Goal: Transaction & Acquisition: Purchase product/service

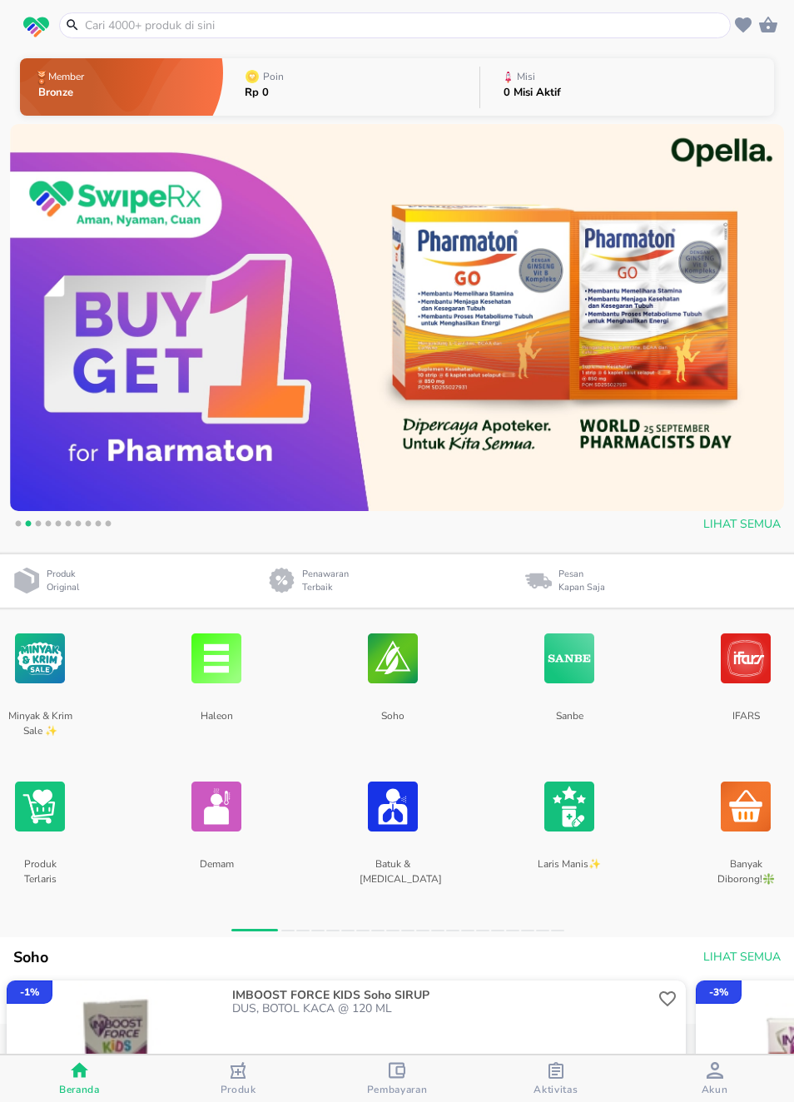
click at [550, 1075] on icon "button" at bounding box center [556, 1071] width 15 height 17
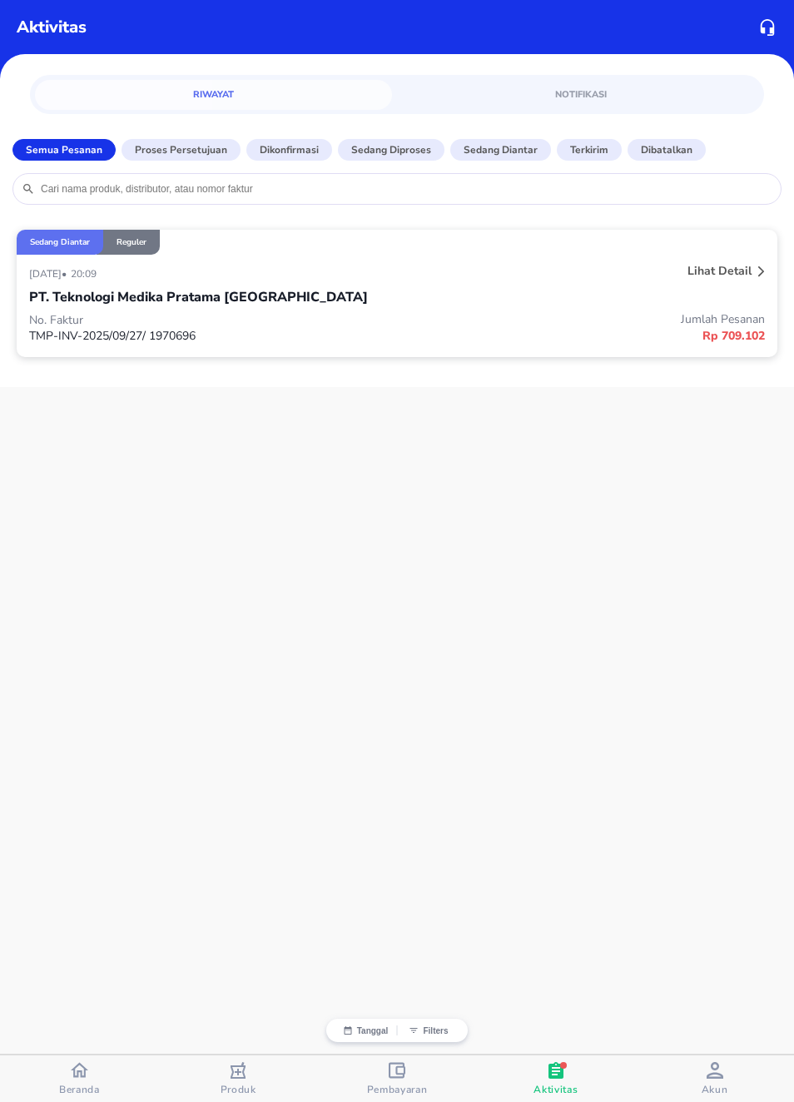
click at [732, 277] on p "Lihat detail" at bounding box center [720, 271] width 64 height 16
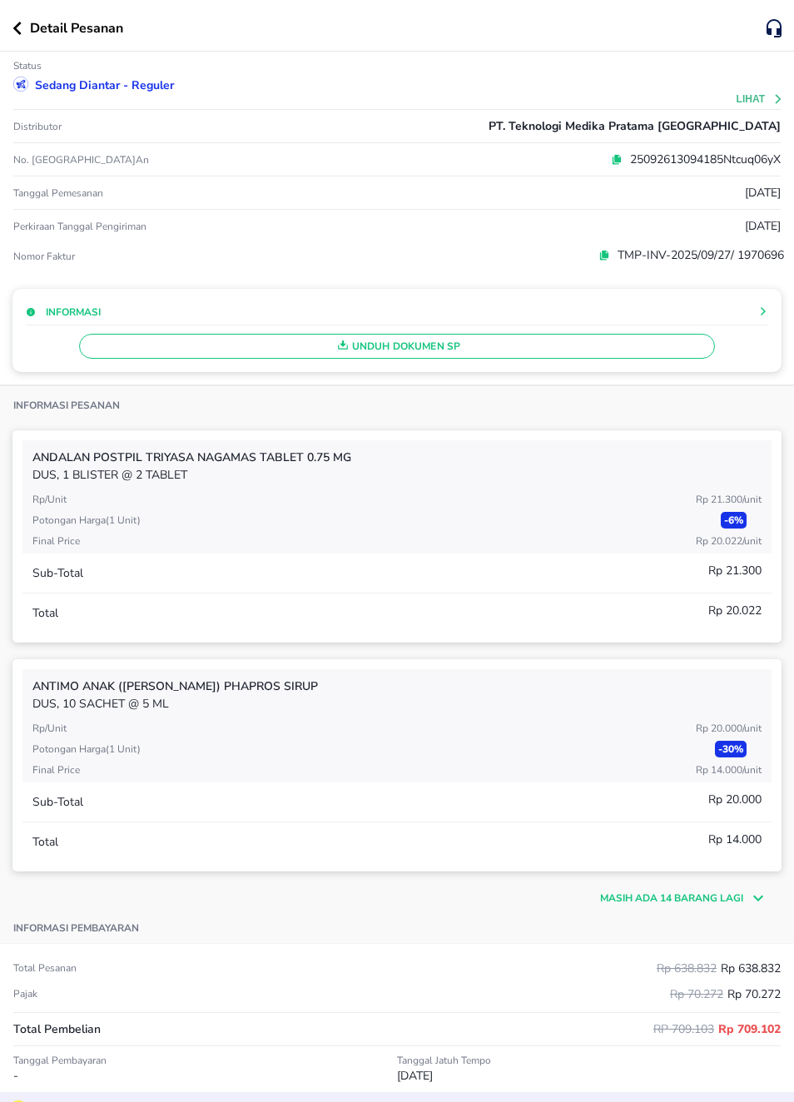
click at [758, 102] on button "Lihat" at bounding box center [760, 99] width 47 height 12
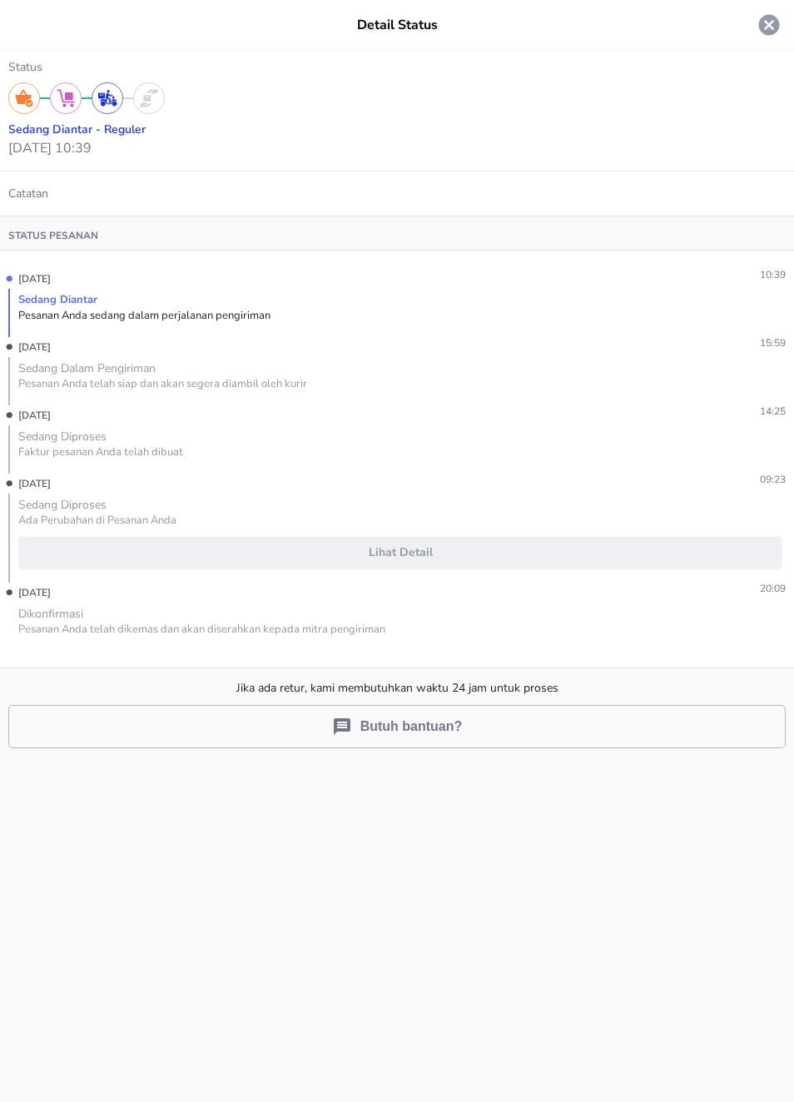
click at [772, 15] on icon at bounding box center [769, 25] width 21 height 21
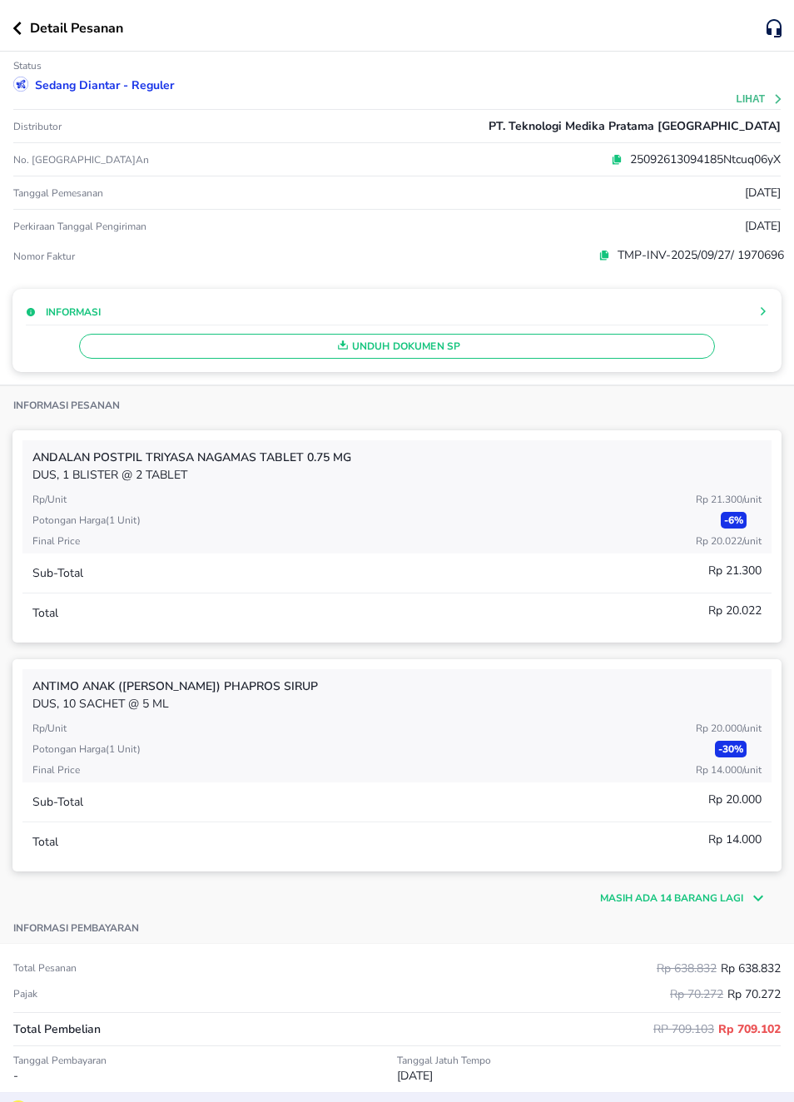
click at [27, 25] on button "button" at bounding box center [20, 28] width 17 height 13
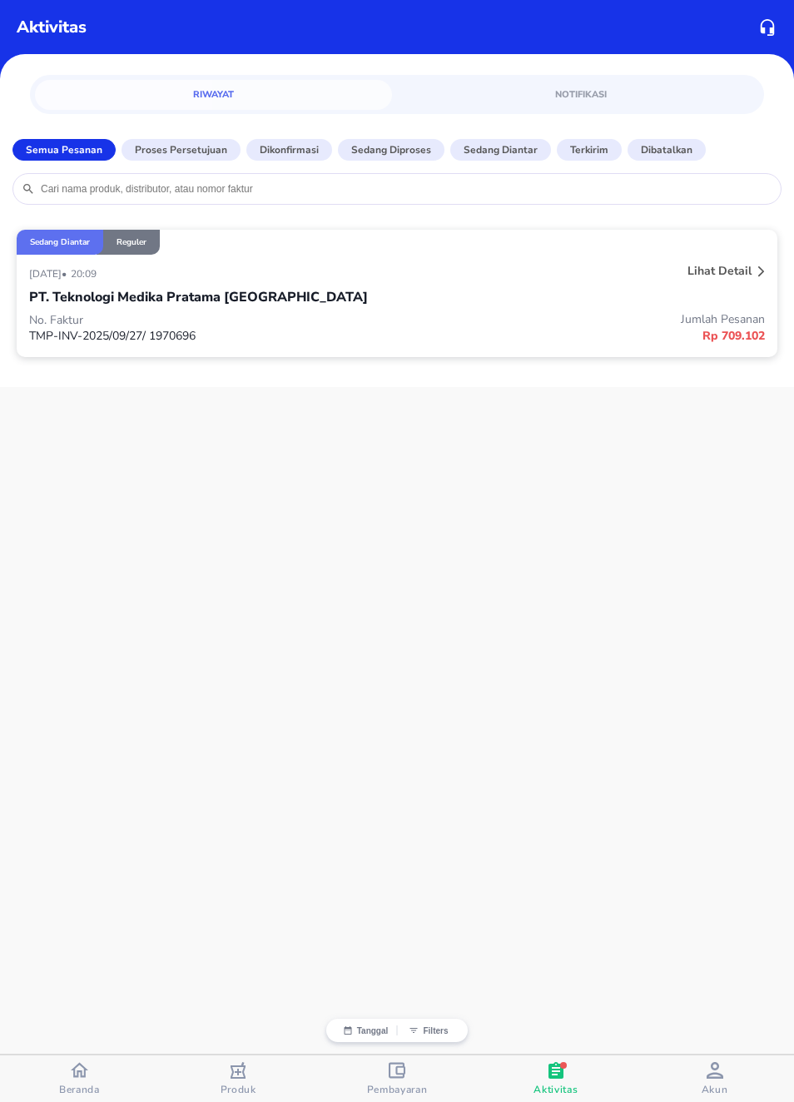
click at [84, 1070] on icon "button" at bounding box center [79, 1070] width 17 height 15
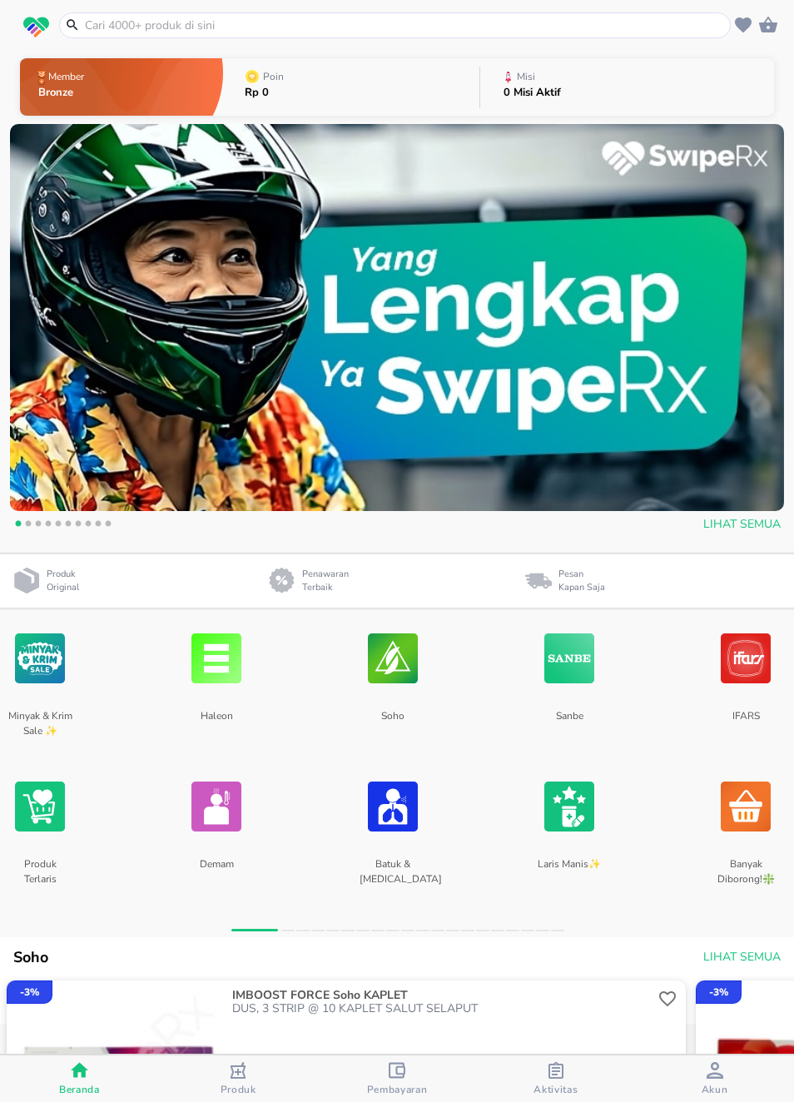
click at [654, 24] on input "text" at bounding box center [405, 25] width 644 height 17
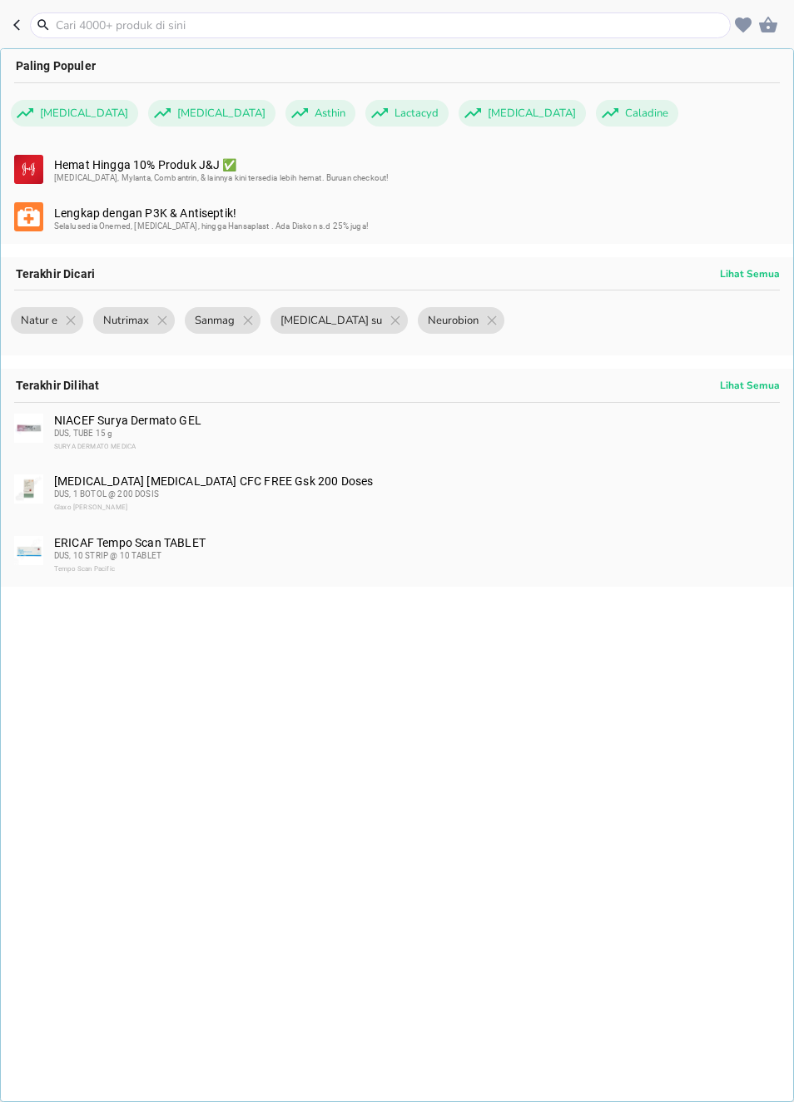
click at [649, 30] on input "text" at bounding box center [390, 25] width 673 height 17
type input "E"
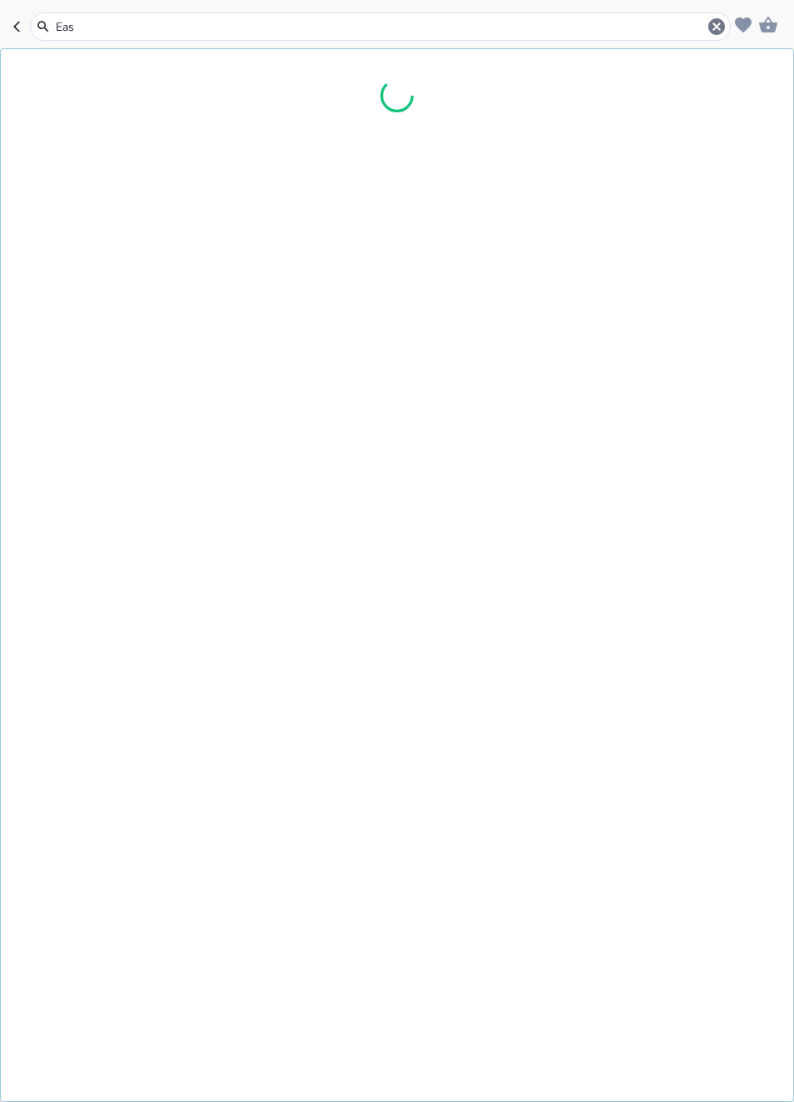
type input "Easy"
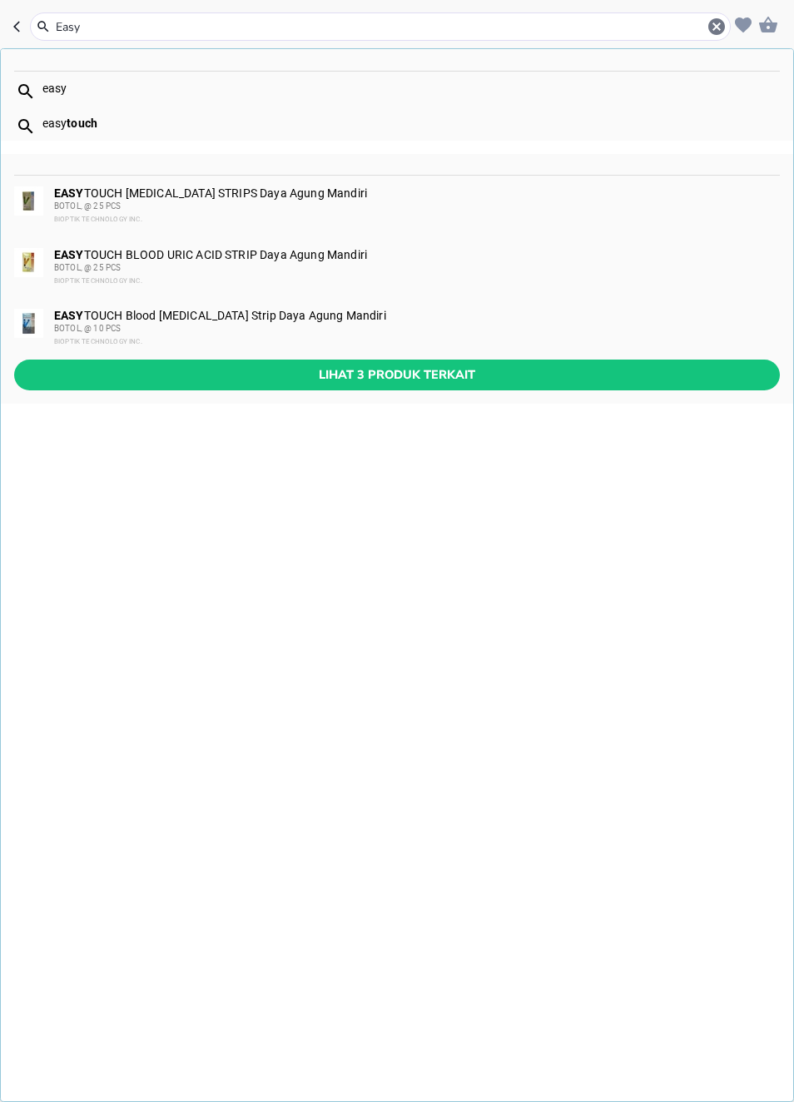
click at [650, 366] on span "Lihat 3 produk terkait" at bounding box center [396, 375] width 739 height 21
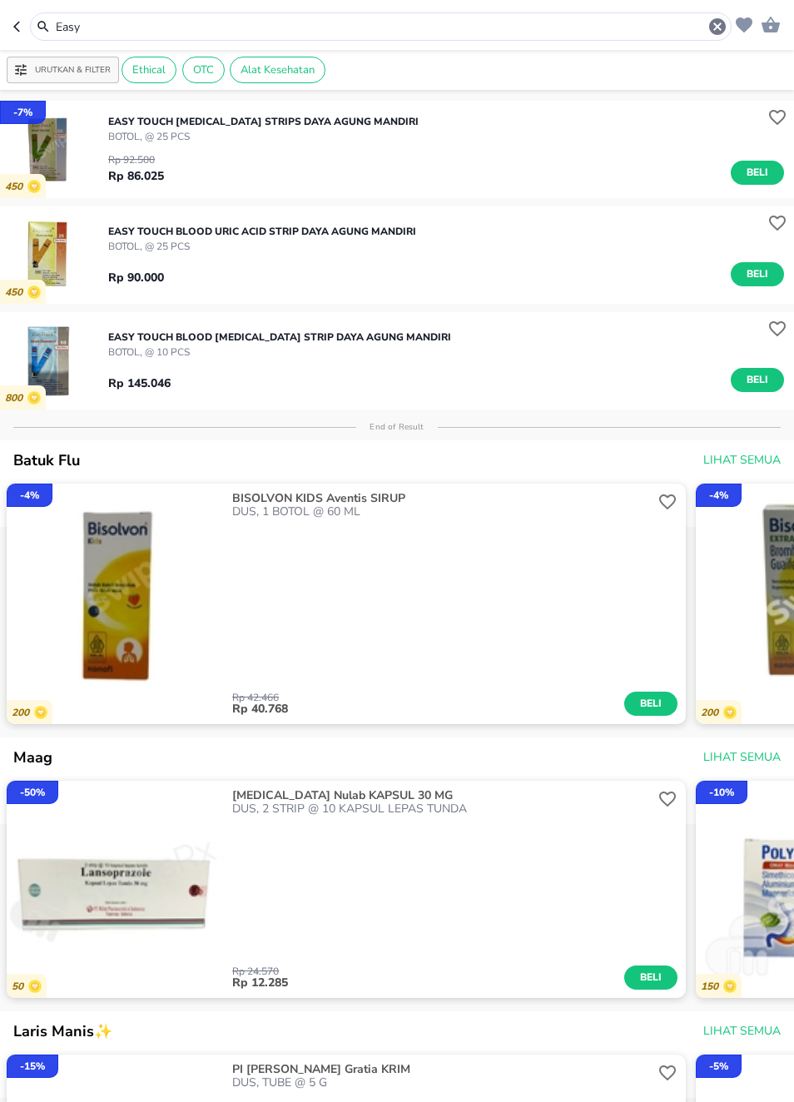
click at [26, 31] on icon "button" at bounding box center [19, 26] width 13 height 13
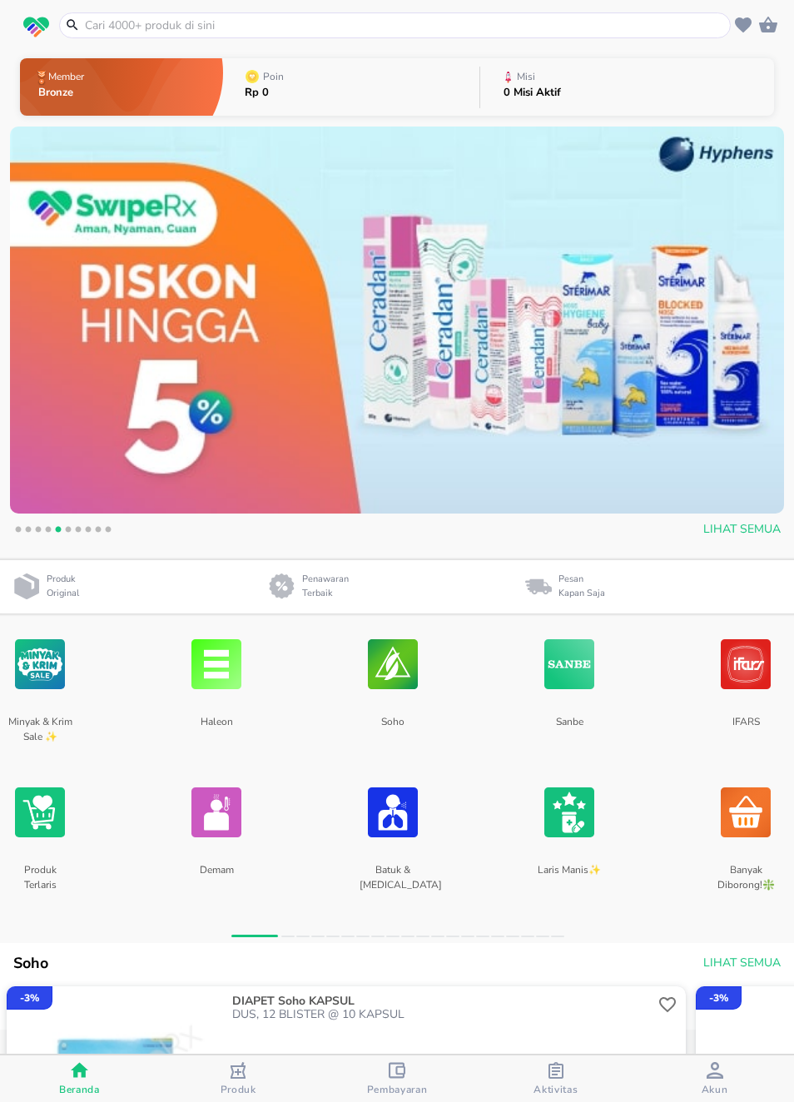
click at [129, 22] on input "text" at bounding box center [405, 25] width 644 height 17
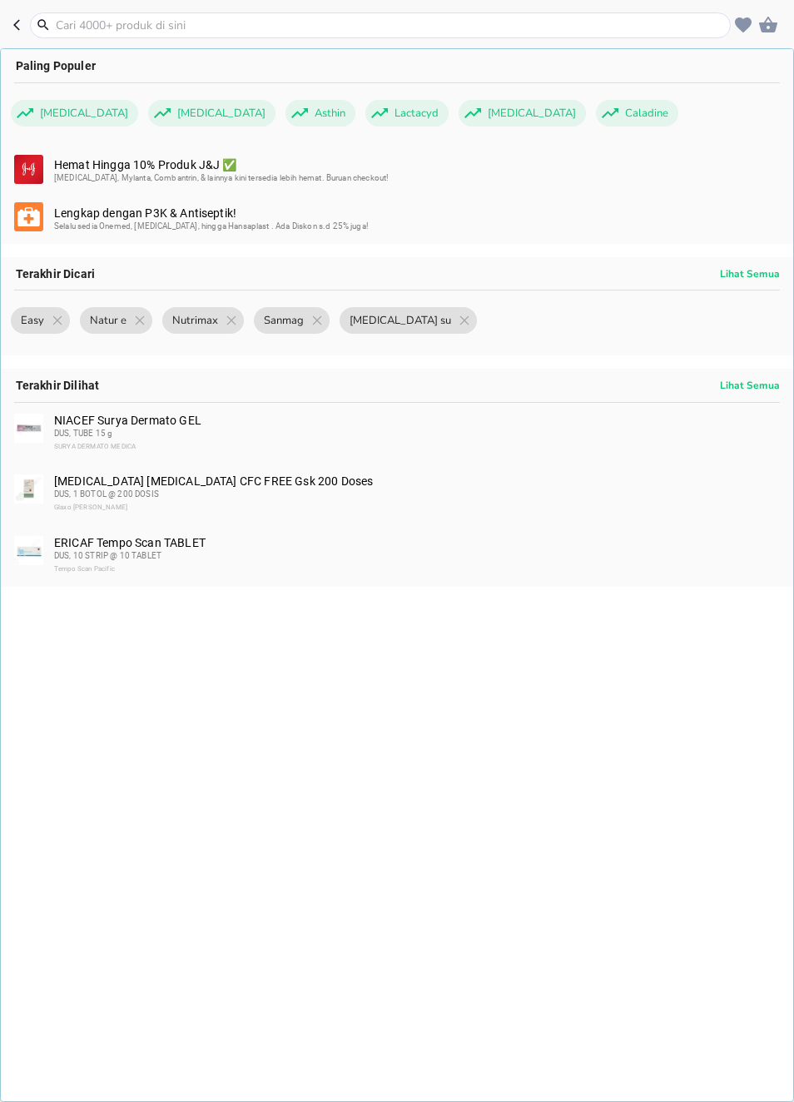
click at [626, 21] on input "text" at bounding box center [390, 25] width 673 height 17
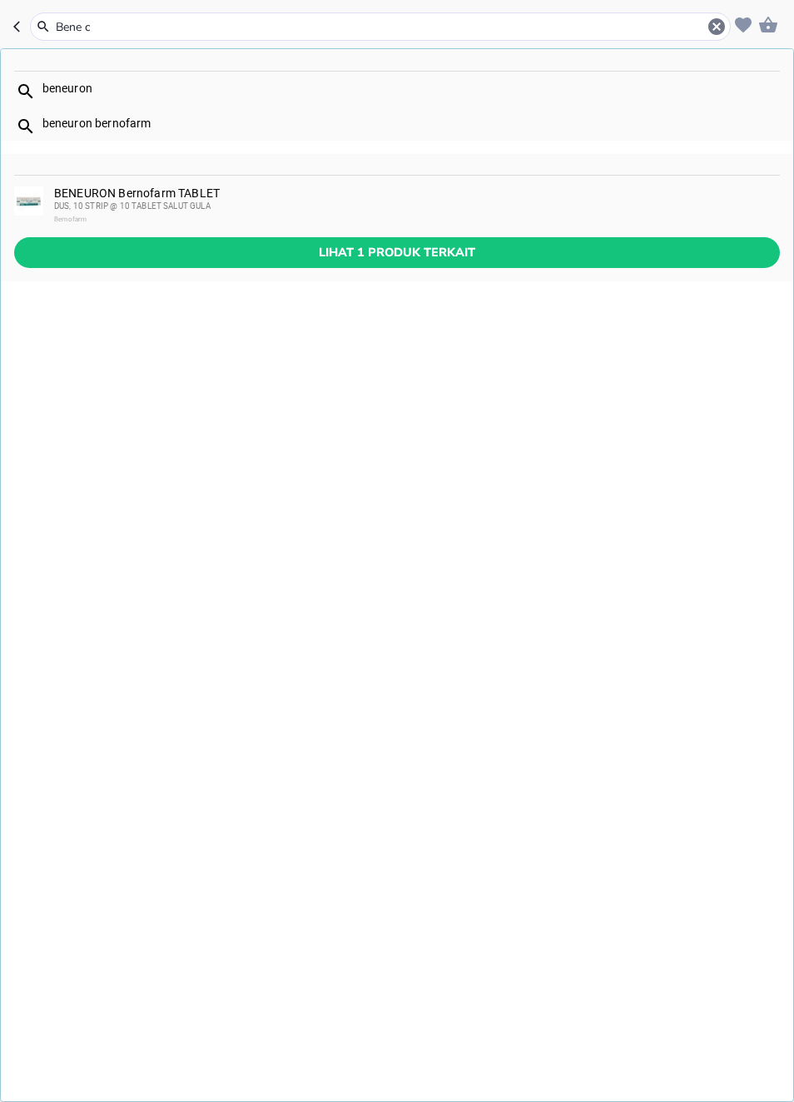
click at [442, 33] on input "Bene c" at bounding box center [380, 26] width 653 height 17
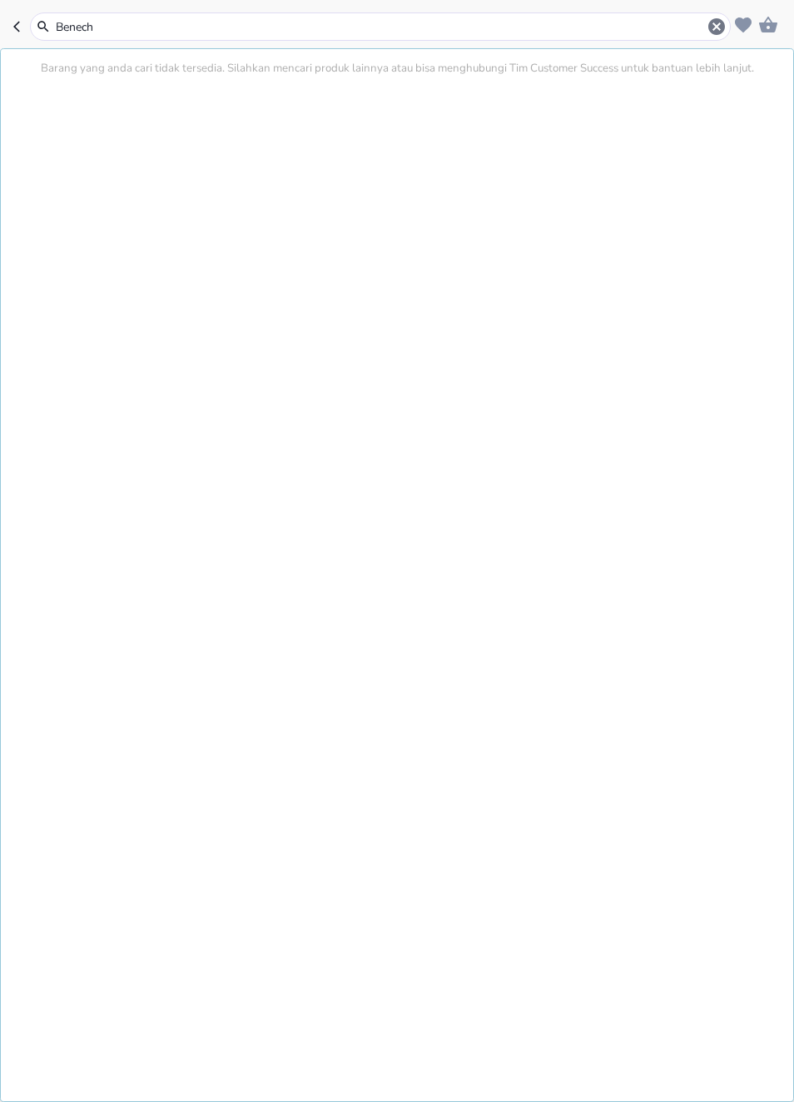
click at [704, 22] on input "Benech" at bounding box center [380, 26] width 653 height 17
type input "Benech"
click at [714, 29] on icon "button" at bounding box center [717, 27] width 20 height 20
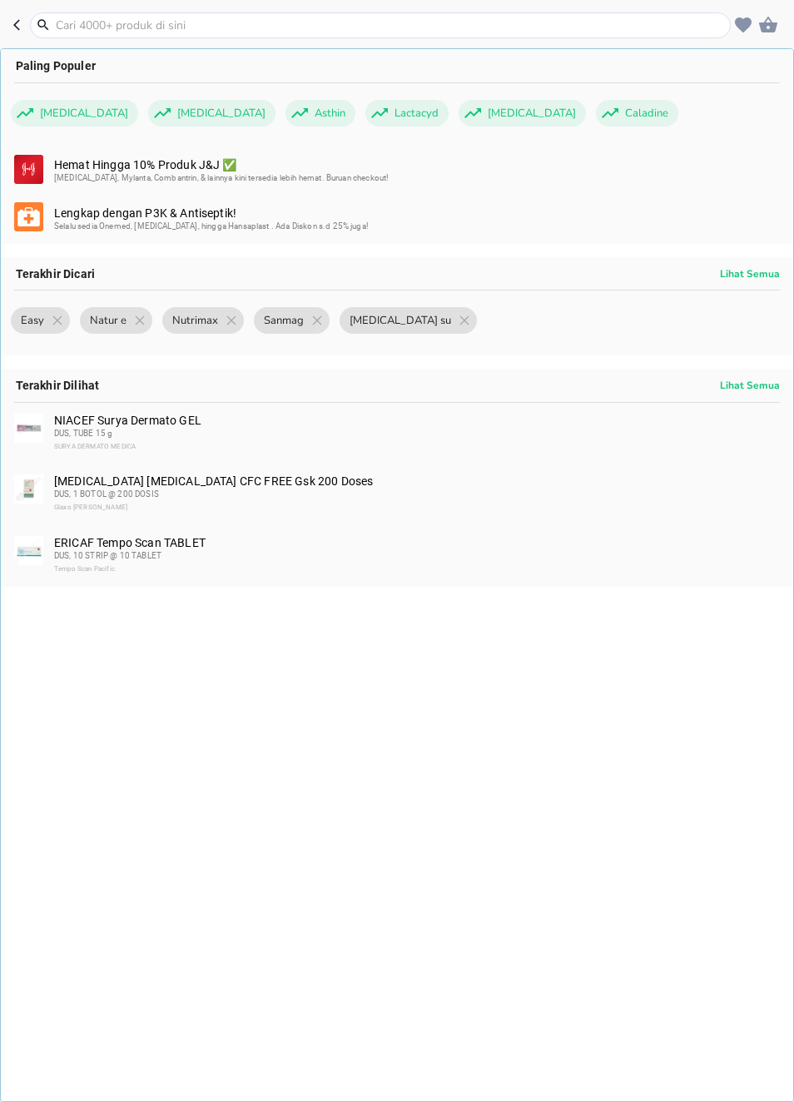
click at [611, 27] on input "text" at bounding box center [390, 25] width 673 height 17
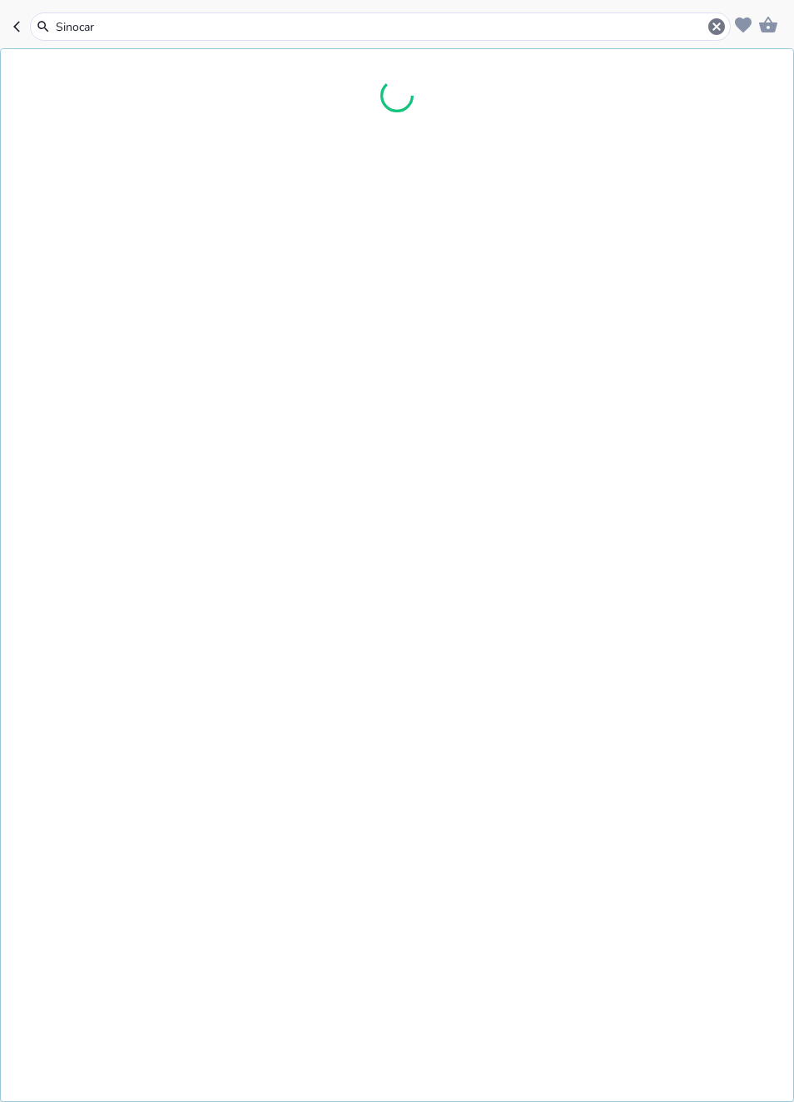
type input "Sinocare"
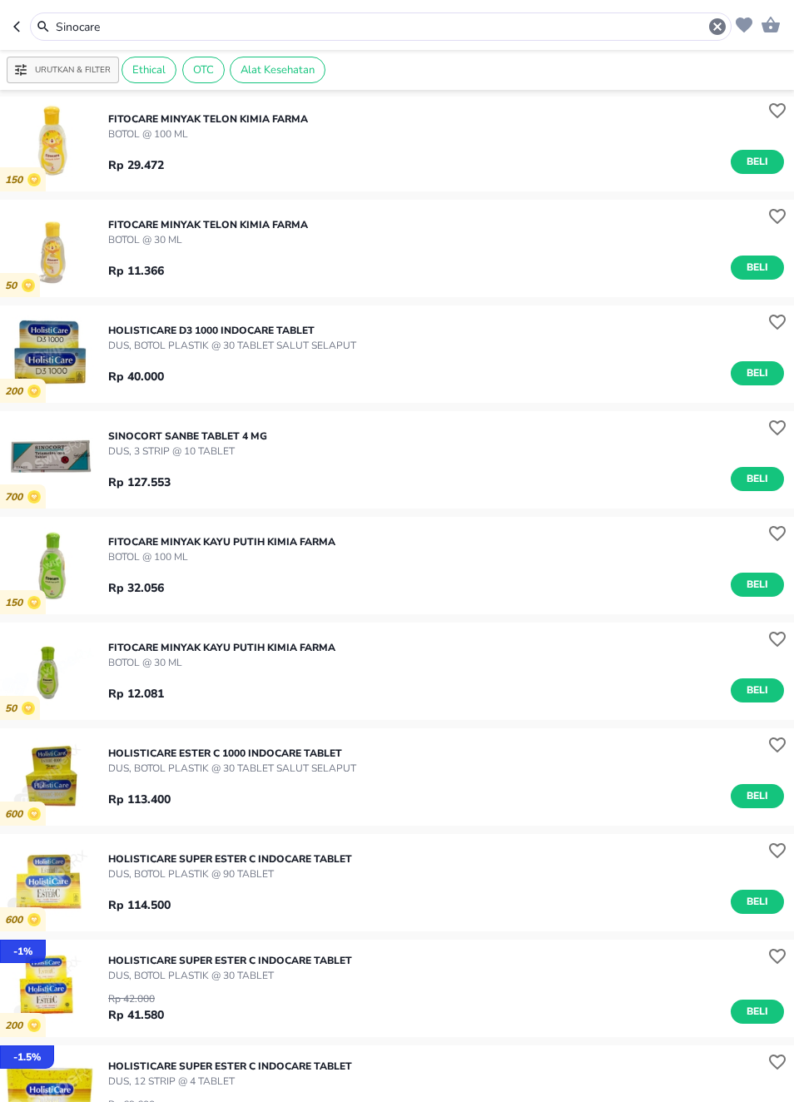
scroll to position [467, 0]
